Goal: Transaction & Acquisition: Subscribe to service/newsletter

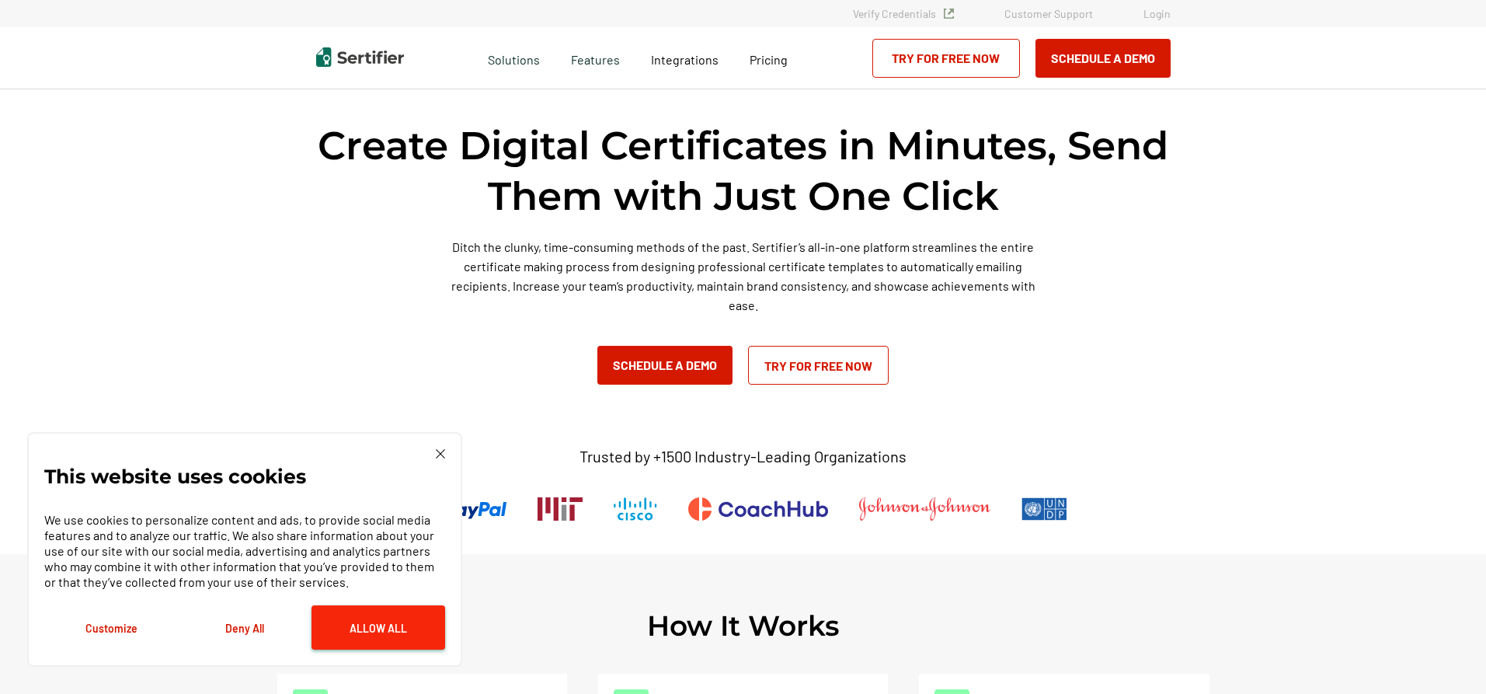
click at [399, 635] on button "Allow All" at bounding box center [379, 627] width 134 height 44
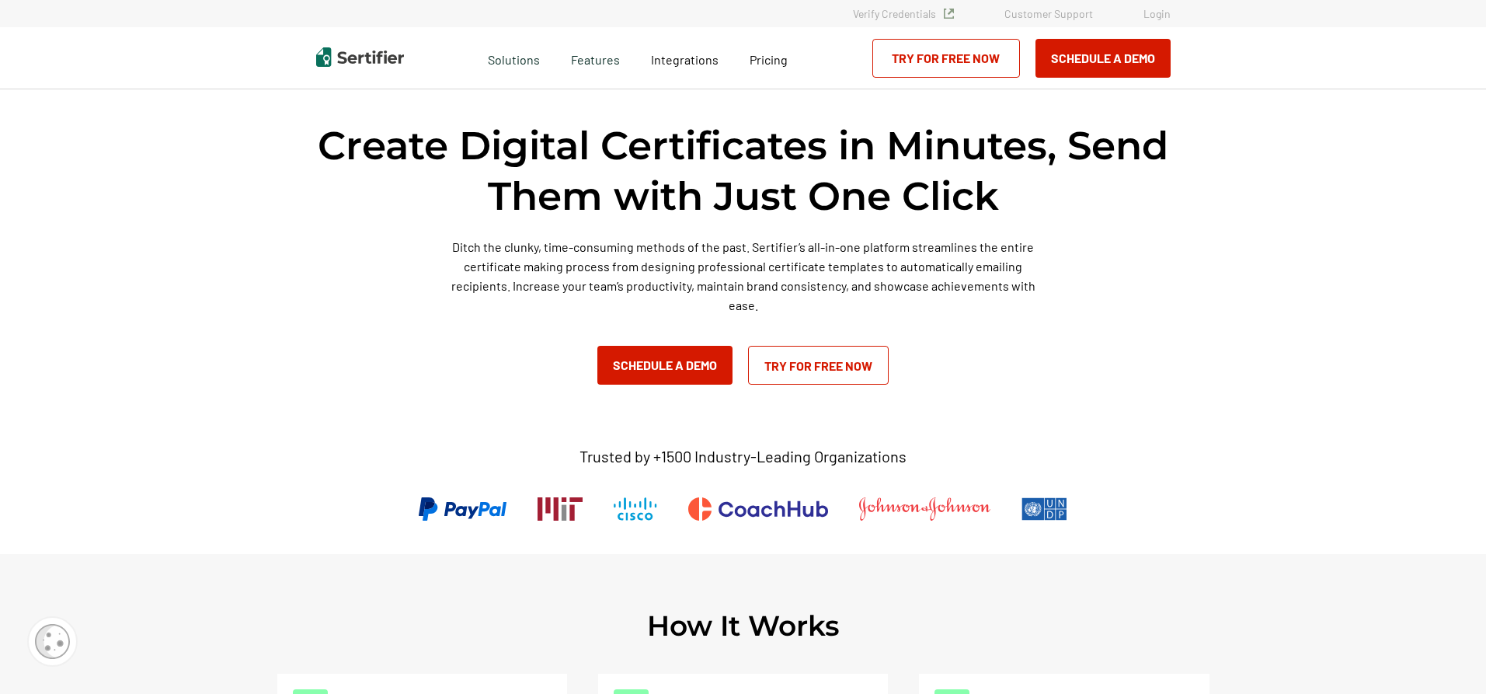
click at [833, 364] on link "Try for Free Now" at bounding box center [818, 365] width 141 height 39
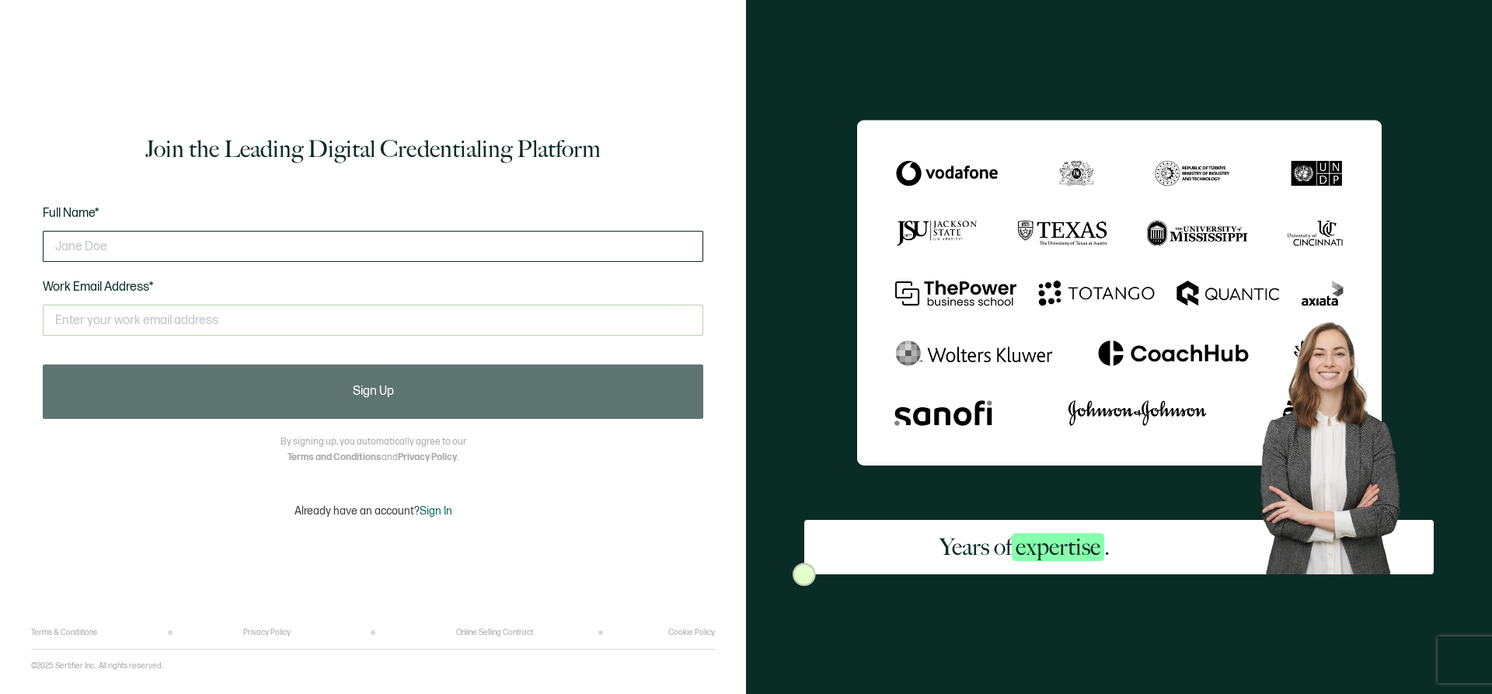
click at [113, 242] on input "text" at bounding box center [373, 246] width 660 height 31
type input "GAMENE ISMAEL"
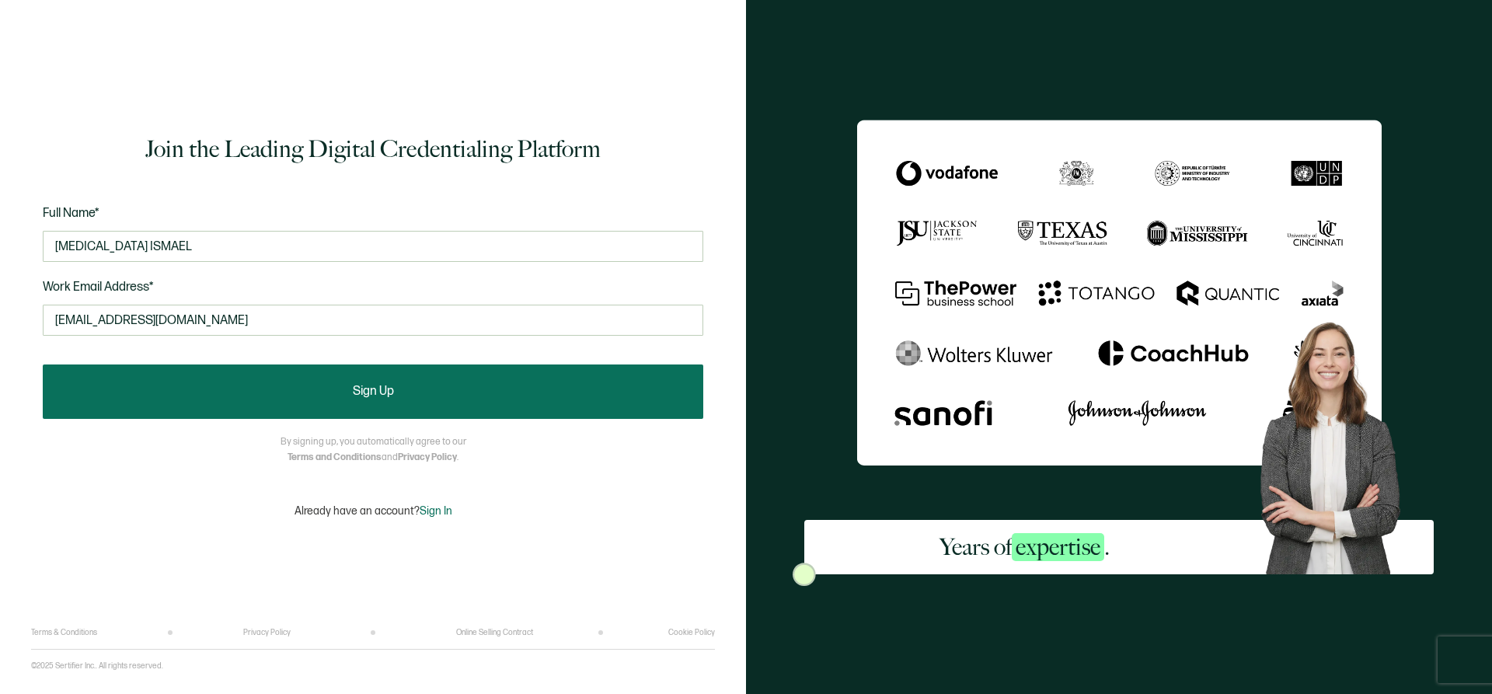
type input "ismogame86@gmail.com"
click at [337, 406] on button "Sign Up" at bounding box center [373, 391] width 660 height 54
click at [387, 389] on span "Sign Up" at bounding box center [373, 391] width 41 height 12
